Goal: Entertainment & Leisure: Browse casually

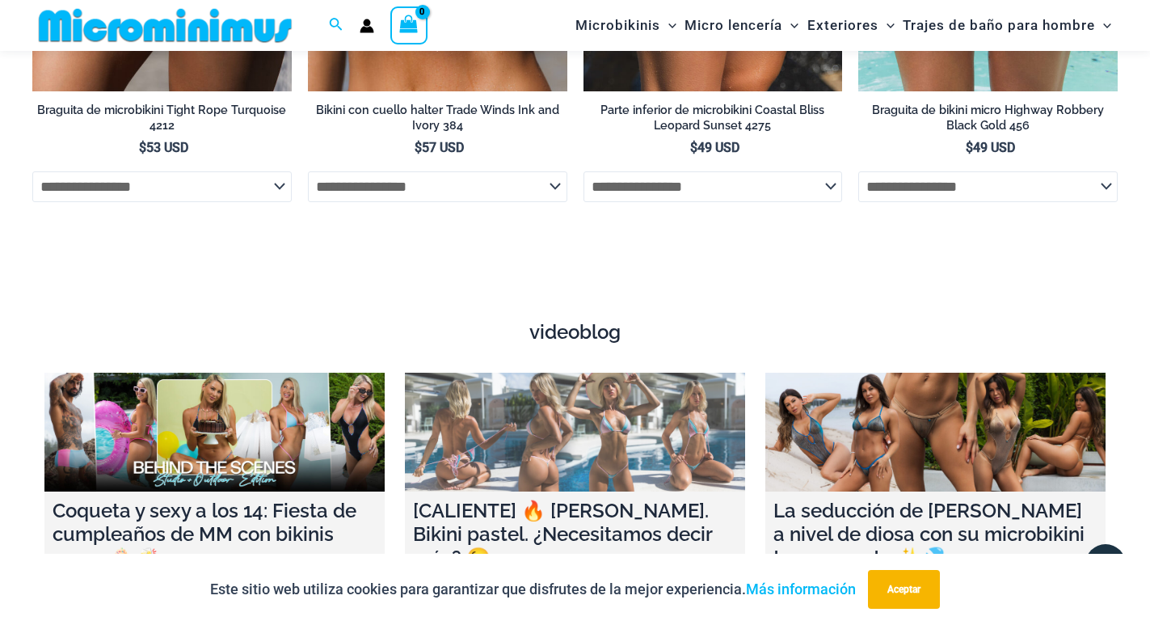
scroll to position [5888, 0]
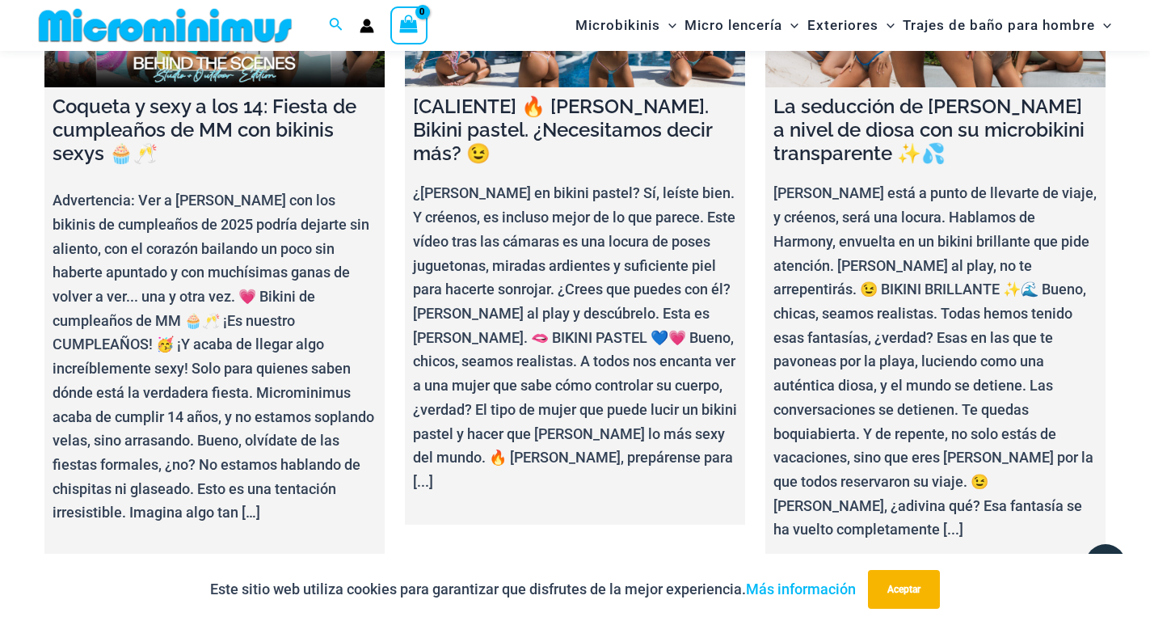
click at [554, 584] on link "Más vídeos" at bounding box center [575, 600] width 77 height 32
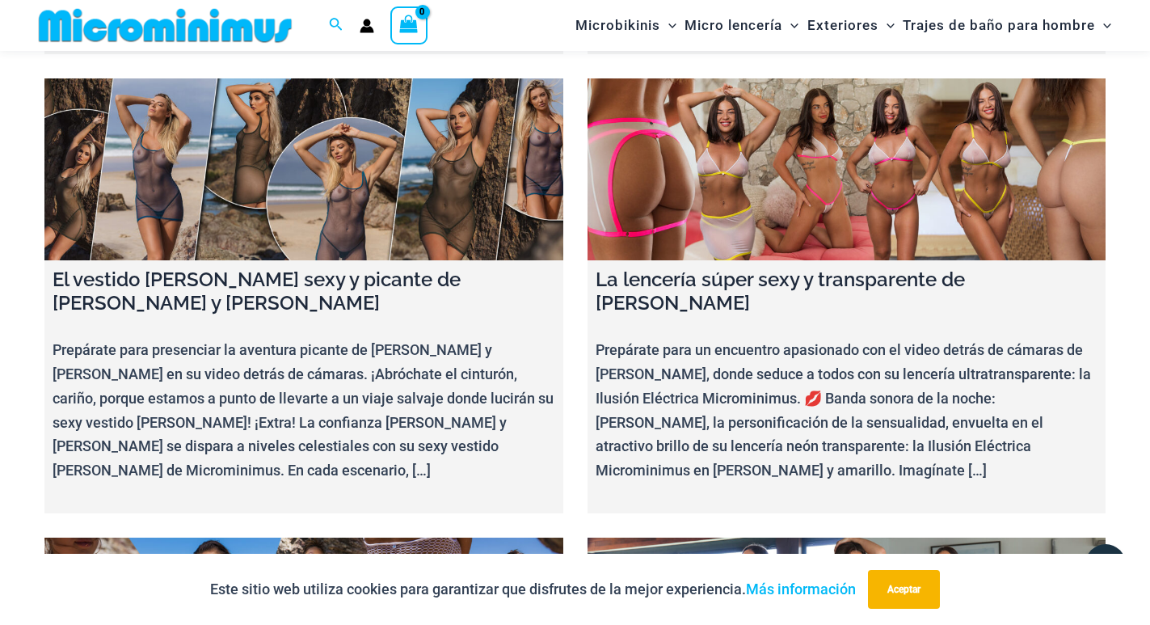
scroll to position [7423, 0]
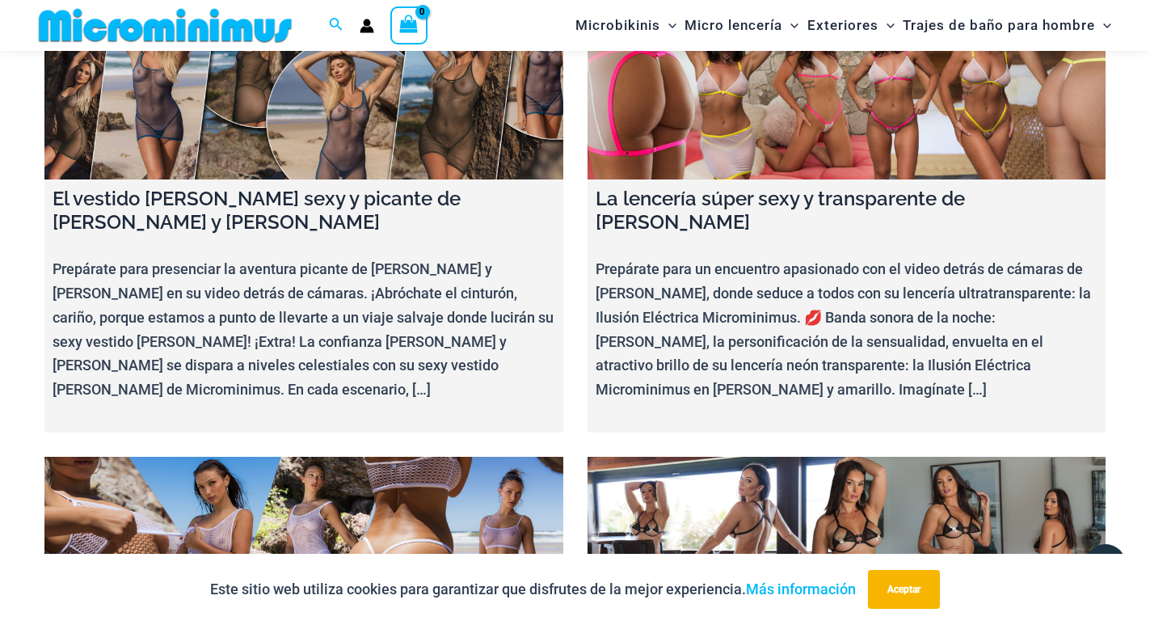
click at [365, 457] on link at bounding box center [303, 548] width 519 height 182
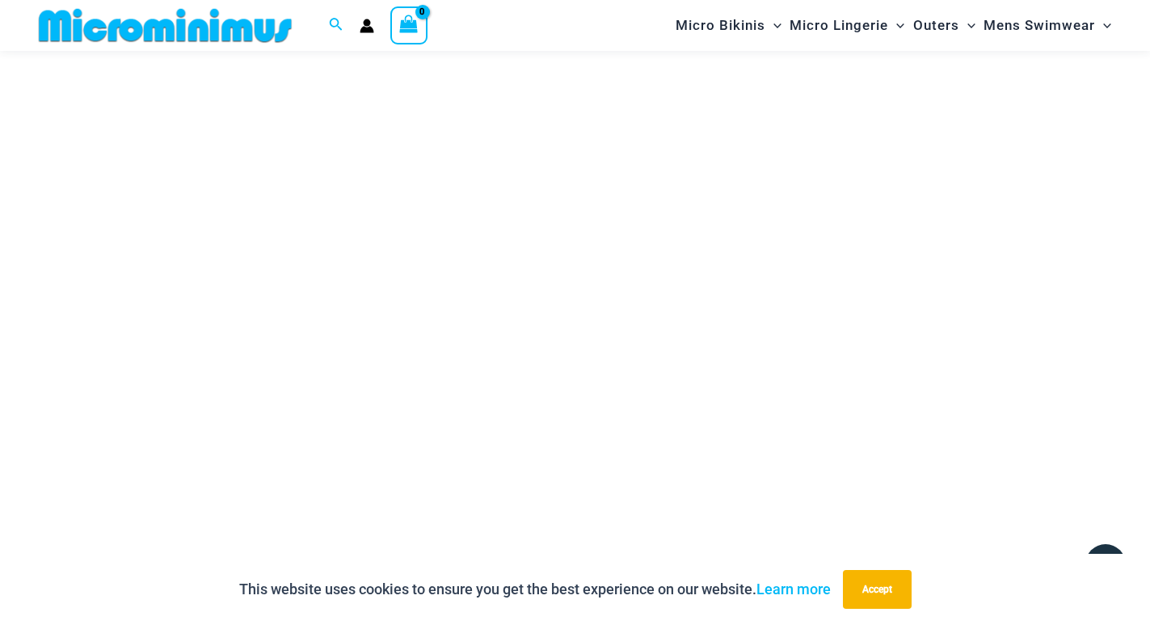
scroll to position [68, 0]
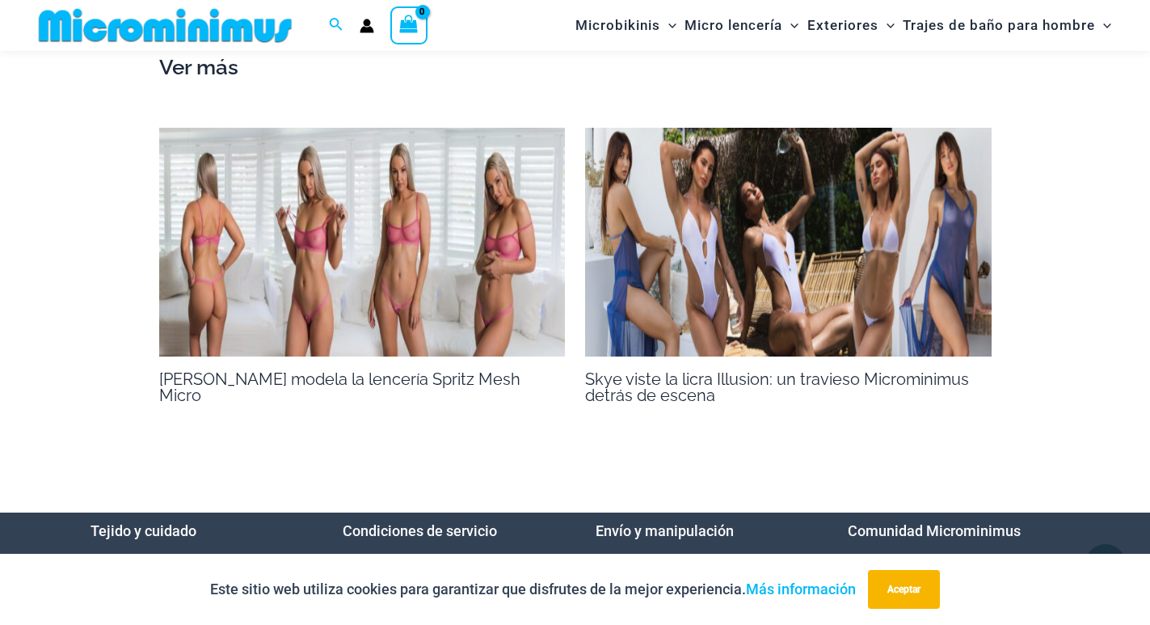
scroll to position [1928, 0]
